Goal: Task Accomplishment & Management: Use online tool/utility

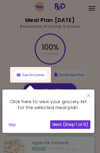
click at [59, 123] on button "Next (Step 1 of 6)" at bounding box center [70, 124] width 40 height 9
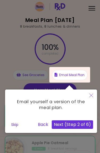
click at [66, 126] on button "Next (Step 2 of 6)" at bounding box center [72, 124] width 41 height 9
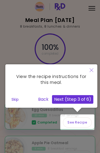
click at [78, 98] on button "Next (Step 3 of 6)" at bounding box center [72, 99] width 41 height 9
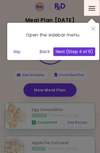
click at [77, 51] on button "Next (Step 4 of 6)" at bounding box center [75, 51] width 42 height 9
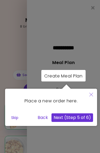
click at [67, 117] on button "Next (Step 5 of 6)" at bounding box center [73, 117] width 42 height 9
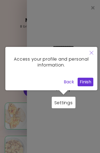
click at [84, 85] on button "Finish" at bounding box center [86, 82] width 16 height 9
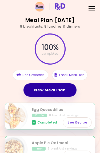
click at [35, 88] on link "New Meal Plan" at bounding box center [50, 89] width 53 height 13
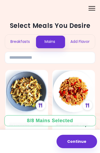
click at [17, 43] on div "Breakfasts" at bounding box center [20, 42] width 30 height 14
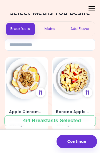
scroll to position [15, 0]
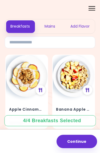
click at [13, 97] on div "Apple Cinnamon Muesli 10 min | 8 breakfast servings" at bounding box center [27, 112] width 42 height 31
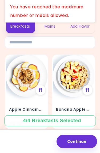
click at [18, 102] on div "Apple Cinnamon Muesli 10 min | 8 breakfast servings" at bounding box center [27, 112] width 42 height 31
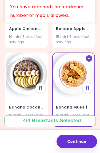
scroll to position [99, 0]
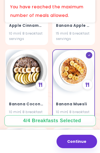
click at [70, 98] on div "Banana Muesli 10 min | 8 breakfast servings" at bounding box center [74, 107] width 42 height 31
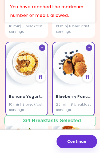
scroll to position [266, 0]
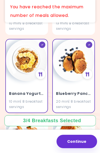
click at [20, 99] on div "10 min | 8 breakfast servings" at bounding box center [26, 104] width 35 height 10
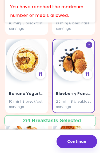
click at [82, 101] on div "20 min | 8 breakfast servings" at bounding box center [73, 104] width 35 height 10
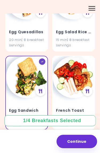
scroll to position [720, 0]
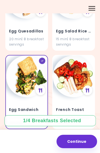
click at [19, 92] on div "Egg Sandwich 17 min | 8 breakfast servings" at bounding box center [26, 92] width 43 height 74
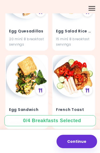
click at [19, 100] on div "Egg Sandwich 17 min | 8 breakfast servings" at bounding box center [27, 112] width 42 height 31
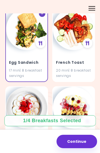
scroll to position [768, 0]
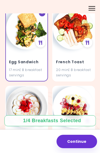
click at [67, 67] on div "20 min | 8 breakfast servings" at bounding box center [73, 72] width 35 height 10
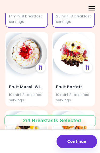
scroll to position [822, 0]
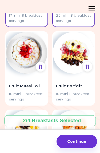
click at [68, 86] on h4 "Fruit Parfait" at bounding box center [73, 86] width 35 height 9
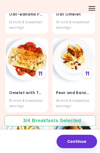
scroll to position [1130, 0]
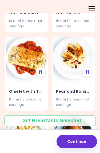
click at [16, 61] on img at bounding box center [27, 58] width 42 height 42
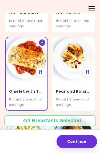
click at [75, 137] on button "Continue" at bounding box center [77, 141] width 41 height 13
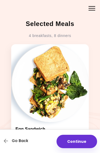
click at [8, 143] on icon "button" at bounding box center [6, 140] width 5 height 5
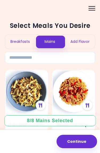
click at [29, 120] on div "8 / 8 Mains Selected" at bounding box center [50, 120] width 54 height 7
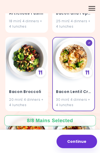
scroll to position [113, 0]
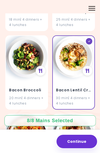
click at [67, 98] on div "30 min | 4 dinners + 4 lunches" at bounding box center [73, 100] width 35 height 10
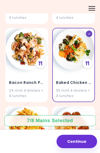
scroll to position [284, 0]
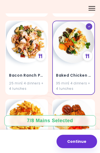
click at [63, 81] on div "35 min | 4 dinners + 4 lunches" at bounding box center [73, 86] width 35 height 10
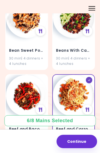
scroll to position [781, 0]
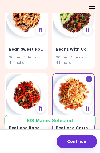
click at [62, 102] on img at bounding box center [74, 95] width 42 height 42
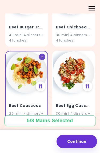
scroll to position [1040, 0]
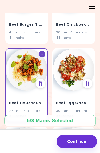
click at [24, 90] on div "Beef Couscous 25 min | 4 dinners + 4 lunches" at bounding box center [27, 105] width 42 height 31
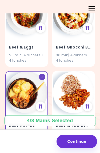
scroll to position [1190, 0]
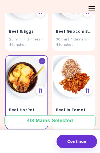
click at [21, 97] on div "Beef HotPot 40 min | 4 dinners + 4 lunches" at bounding box center [27, 112] width 42 height 31
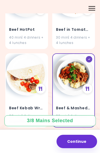
scroll to position [1277, 0]
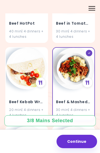
click at [69, 107] on div "30 min | 4 dinners + 4 lunches" at bounding box center [73, 112] width 35 height 10
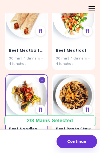
scroll to position [1409, 0]
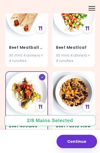
click at [21, 94] on img at bounding box center [27, 93] width 42 height 42
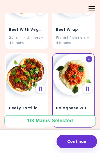
scroll to position [1976, 0]
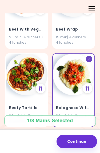
click at [68, 103] on div "Bolognese With Cauliflower Rice 30 min | 4 dinners + 4 lunches" at bounding box center [74, 110] width 42 height 31
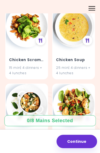
scroll to position [4529, 0]
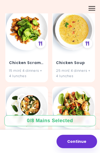
click at [69, 50] on div "Chicken Soup 25 min | 4 dinners + 4 lunches" at bounding box center [74, 65] width 42 height 31
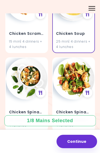
scroll to position [4558, 0]
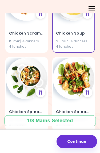
click at [71, 107] on h4 "Chicken Spinach Pasta Salad" at bounding box center [73, 111] width 35 height 9
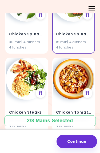
scroll to position [4646, 0]
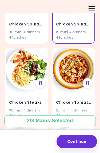
click at [32, 98] on h4 "Chicken Steaks" at bounding box center [26, 102] width 35 height 9
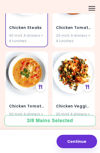
scroll to position [4721, 0]
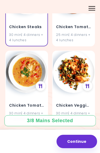
click at [36, 101] on h4 "Chicken Tomato Soup" at bounding box center [26, 105] width 35 height 9
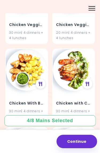
scroll to position [4896, 0]
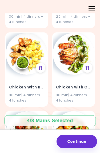
click at [34, 92] on div "30 min | 4 dinners + 4 lunches" at bounding box center [26, 97] width 35 height 10
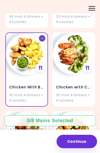
click at [83, 92] on div "30 min | 4 dinners + 4 lunches" at bounding box center [73, 97] width 35 height 10
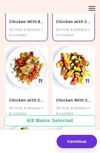
scroll to position [4967, 0]
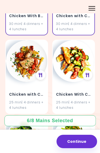
click at [85, 90] on h4 "Chicken With Chickpea Salad" at bounding box center [73, 94] width 35 height 9
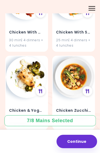
scroll to position [5268, 0]
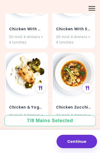
click at [82, 103] on h4 "Chicken Zucchini Soup" at bounding box center [73, 107] width 35 height 9
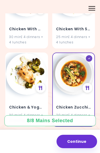
click at [86, 103] on h4 "Chicken Zucchini Soup" at bounding box center [73, 107] width 35 height 9
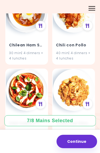
scroll to position [5881, 0]
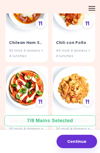
click at [83, 108] on div "Couscous Chicken Stew 30 min | 4 dinners + 4 lunches" at bounding box center [74, 123] width 42 height 31
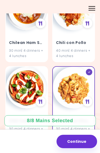
click at [79, 138] on button "Continue" at bounding box center [77, 141] width 41 height 13
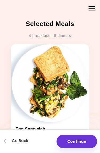
click at [21, 134] on div "Go Back Continue" at bounding box center [50, 141] width 100 height 24
click at [15, 135] on button "Go Back" at bounding box center [20, 141] width 32 height 12
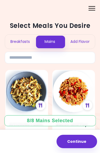
click at [84, 40] on div "Add Flavor" at bounding box center [80, 42] width 30 height 14
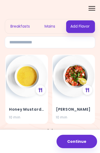
scroll to position [19, 0]
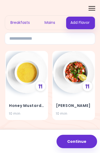
click at [17, 89] on img at bounding box center [27, 72] width 42 height 42
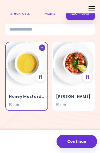
scroll to position [28, 0]
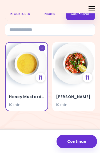
click at [73, 83] on img at bounding box center [74, 64] width 42 height 42
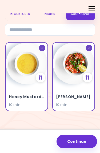
click at [77, 140] on button "Continue" at bounding box center [77, 141] width 41 height 13
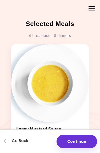
click at [81, 137] on button "Continue" at bounding box center [77, 141] width 41 height 13
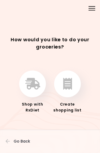
click at [77, 81] on button "button" at bounding box center [67, 83] width 27 height 27
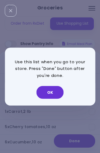
click at [56, 90] on button "OK" at bounding box center [50, 92] width 27 height 13
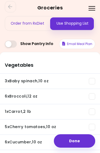
click at [11, 42] on span at bounding box center [11, 43] width 12 height 7
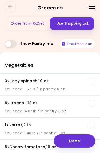
click at [88, 44] on button "Email Meal Plan" at bounding box center [77, 44] width 36 height 10
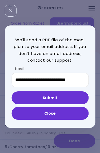
click at [68, 96] on button "Submit" at bounding box center [50, 97] width 77 height 13
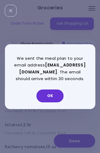
click at [56, 101] on button "OK" at bounding box center [50, 95] width 27 height 13
